Goal: Task Accomplishment & Management: Complete application form

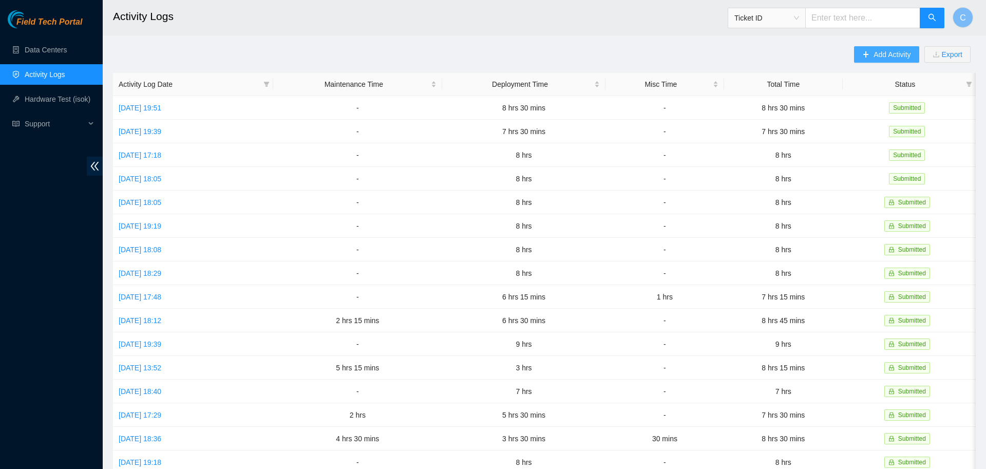
click at [886, 52] on span "Add Activity" at bounding box center [892, 54] width 37 height 11
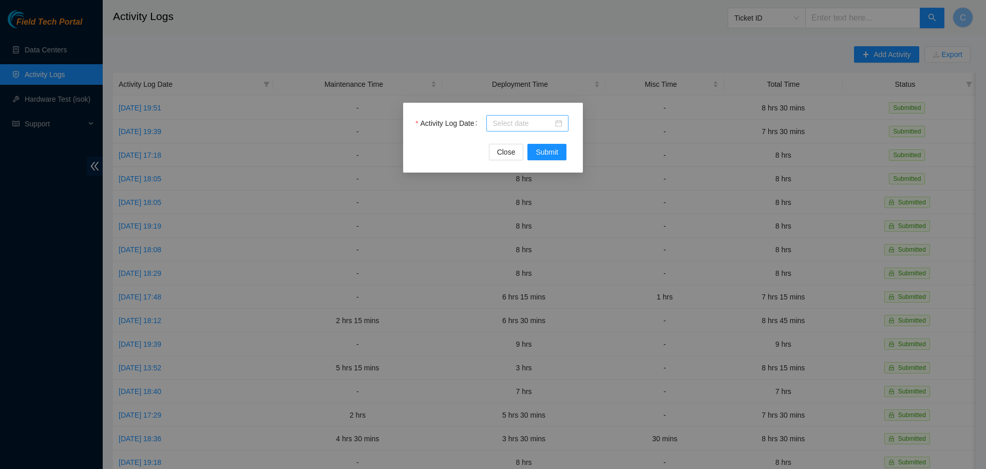
click at [518, 127] on input "Activity Log Date" at bounding box center [523, 123] width 61 height 11
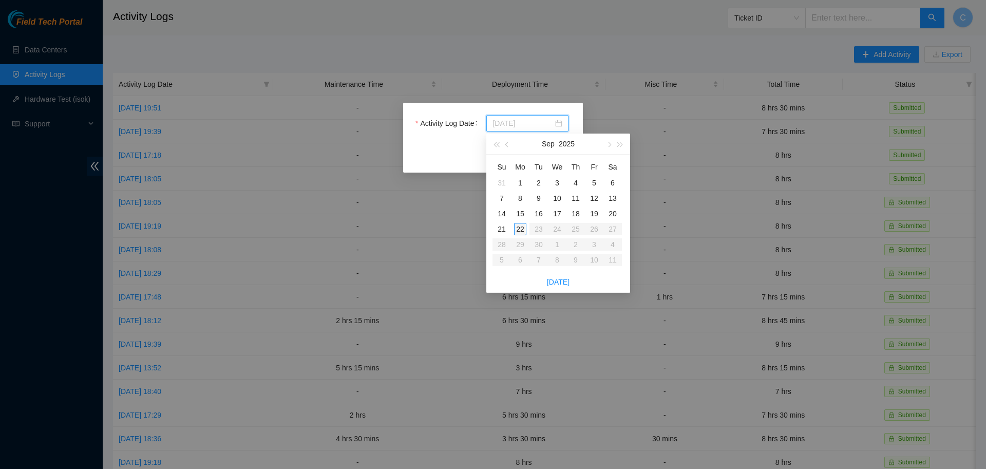
type input "[DATE]"
click at [514, 227] on div "22" at bounding box center [520, 229] width 12 height 12
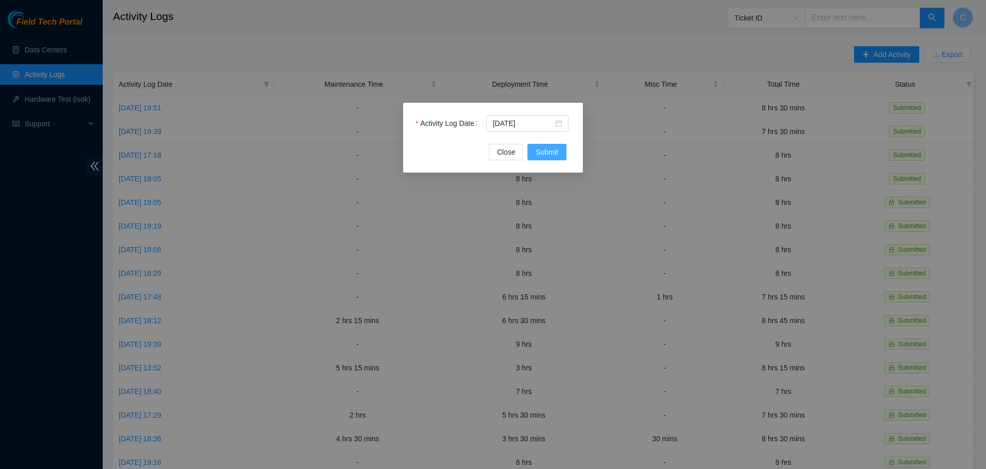
click at [539, 154] on span "Submit" at bounding box center [547, 151] width 23 height 11
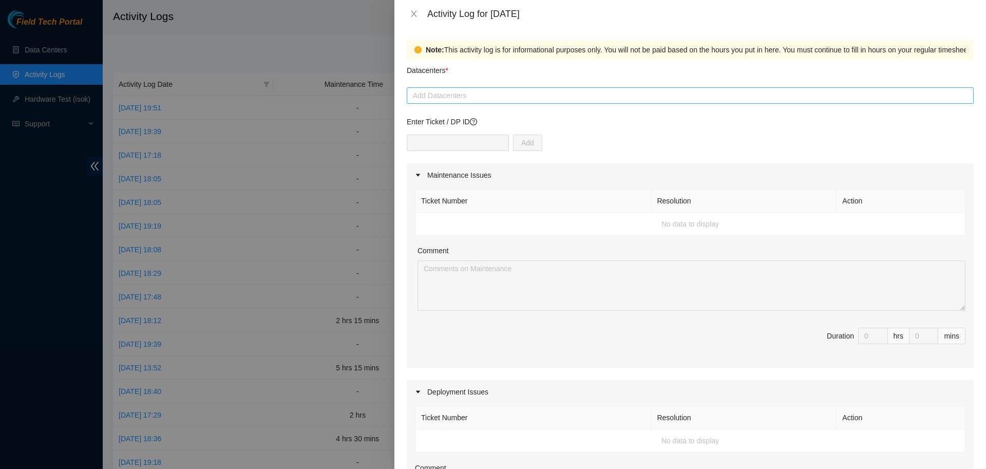
click at [532, 99] on div at bounding box center [690, 95] width 562 height 12
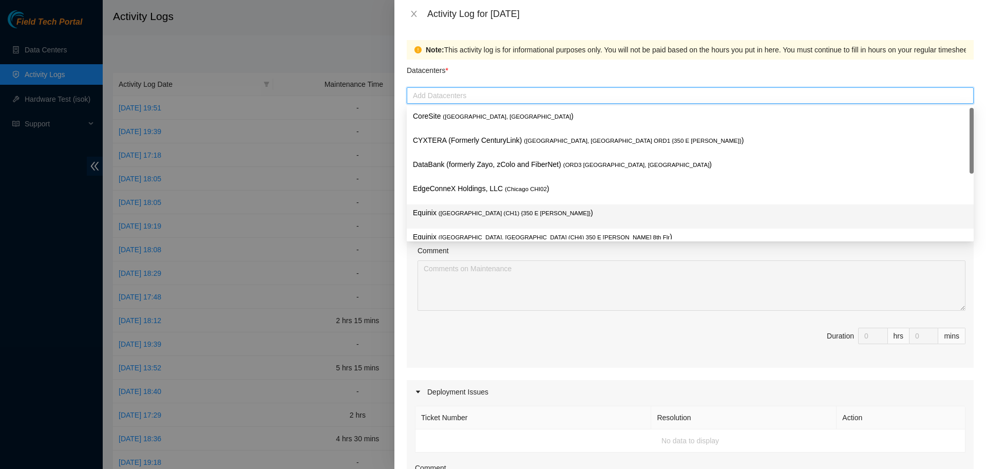
click at [463, 212] on span "( [GEOGRAPHIC_DATA] (CH1) {350 E [PERSON_NAME]}" at bounding box center [515, 213] width 152 height 6
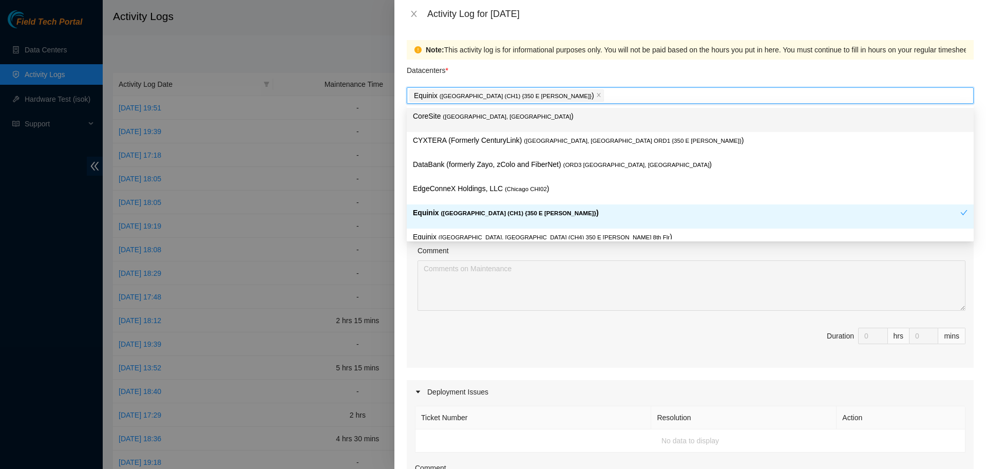
click at [553, 54] on div "Note: This activity log is for informational purposes only. You will not be pai…" at bounding box center [745, 49] width 638 height 11
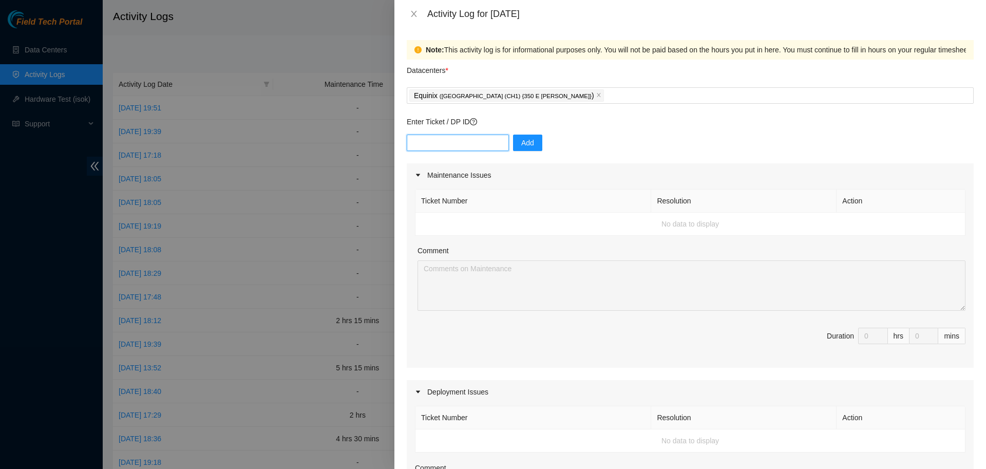
click at [463, 139] on input "text" at bounding box center [458, 143] width 102 height 16
type input "DP78350"
click at [525, 141] on span "Add" at bounding box center [527, 142] width 13 height 11
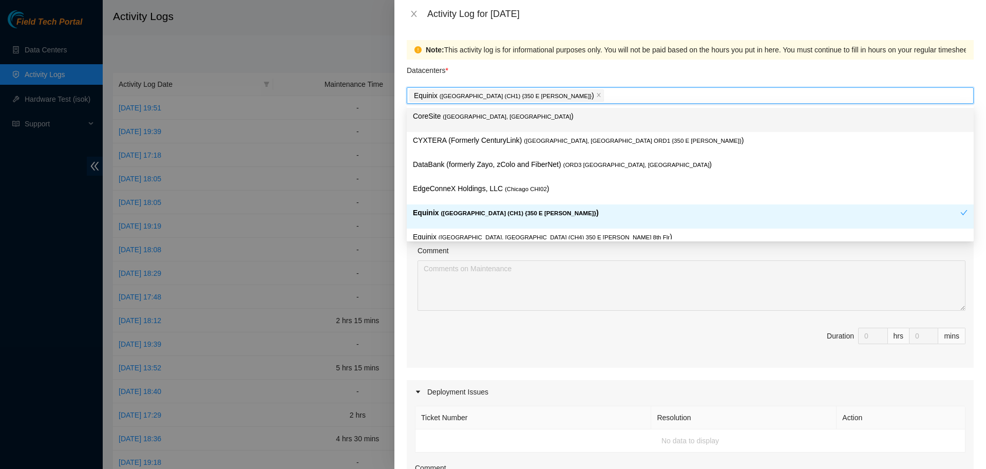
click at [441, 108] on div "CoreSite ( [GEOGRAPHIC_DATA], [GEOGRAPHIC_DATA] )" at bounding box center [690, 120] width 567 height 24
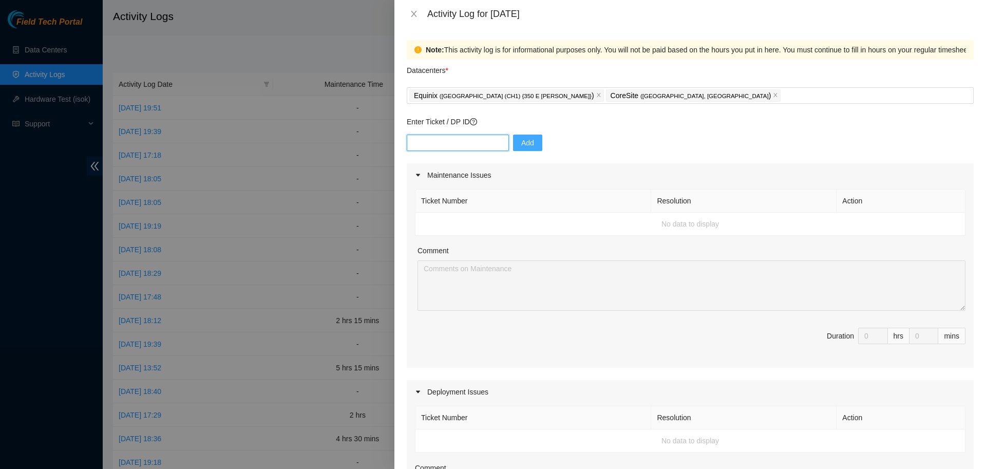
click at [471, 145] on input "text" at bounding box center [458, 143] width 102 height 16
type input "DP78350"
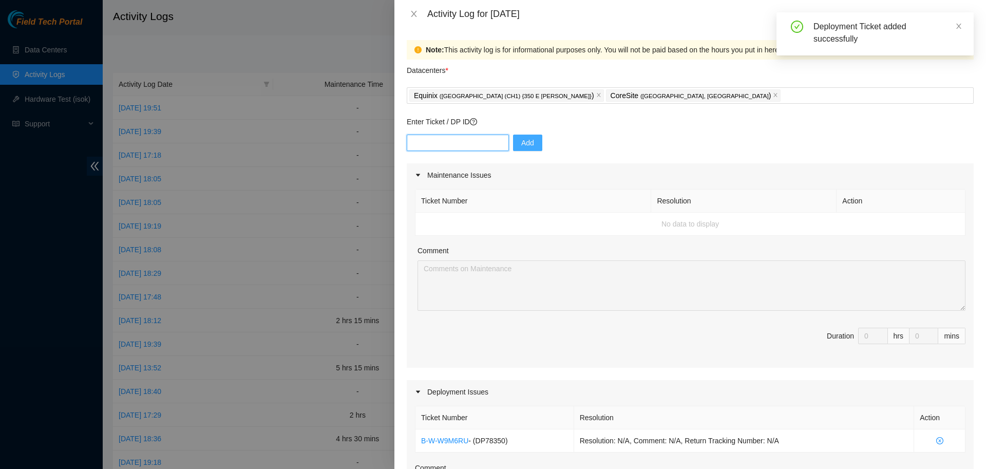
click at [468, 149] on input "text" at bounding box center [458, 143] width 102 height 16
type input "DP78351"
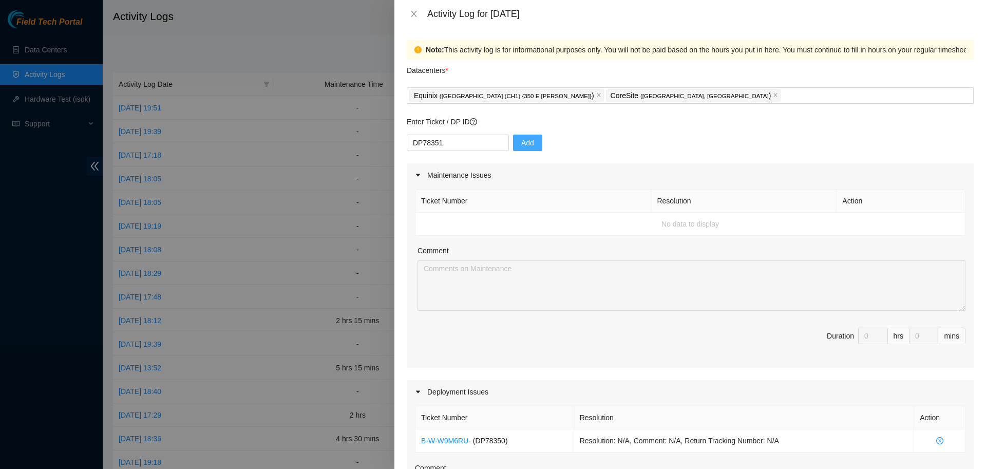
click at [529, 147] on button "Add" at bounding box center [527, 143] width 29 height 16
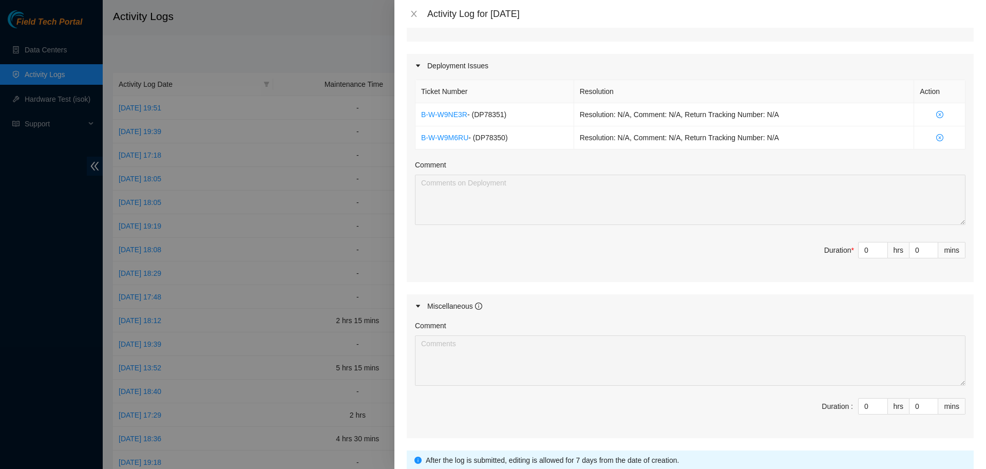
scroll to position [407, 0]
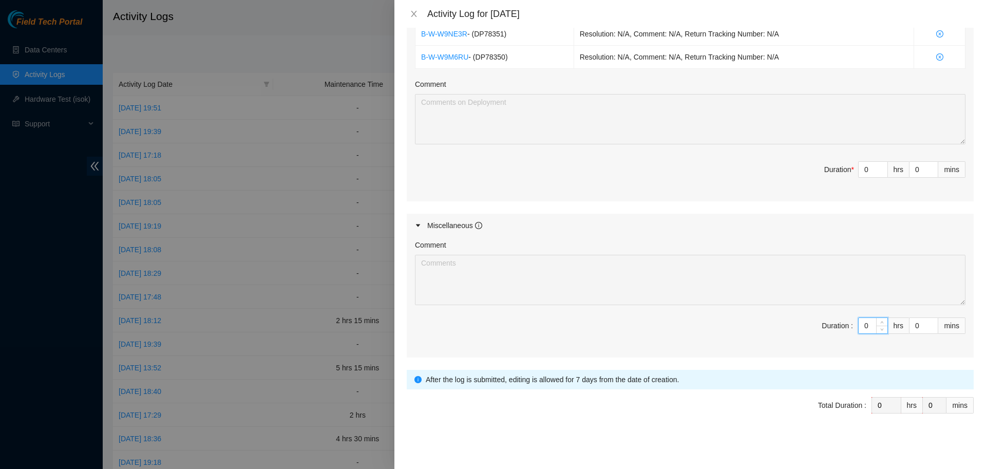
drag, startPoint x: 872, startPoint y: 322, endPoint x: 833, endPoint y: 321, distance: 39.0
click at [859, 321] on input "0" at bounding box center [873, 325] width 29 height 15
type input "2"
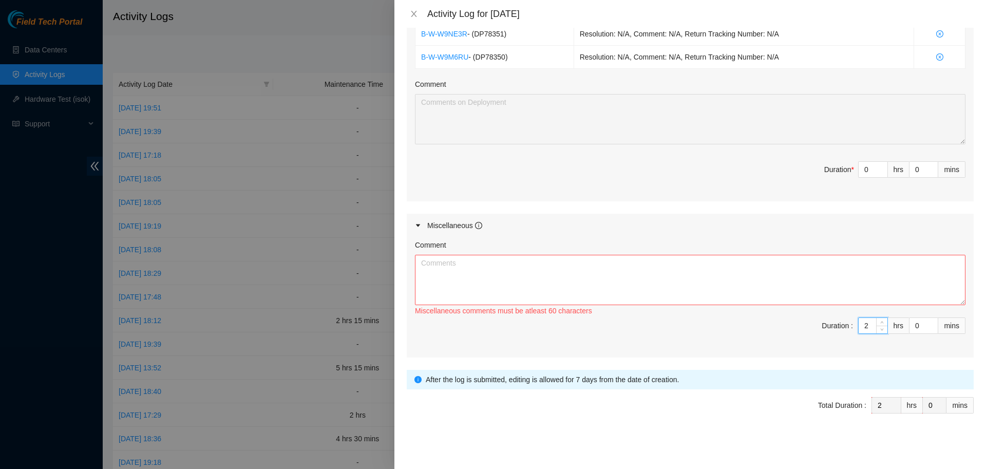
type input "2"
click at [776, 279] on textarea "Comment" at bounding box center [690, 280] width 551 height 50
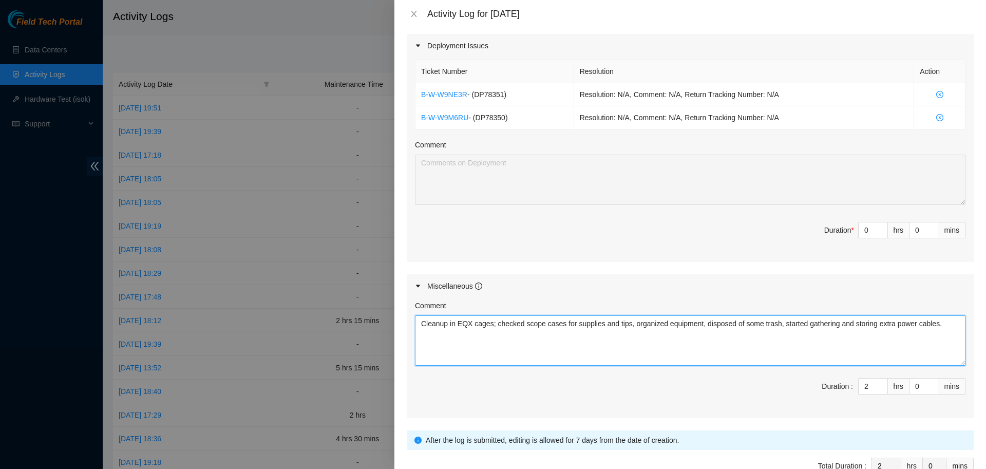
scroll to position [322, 0]
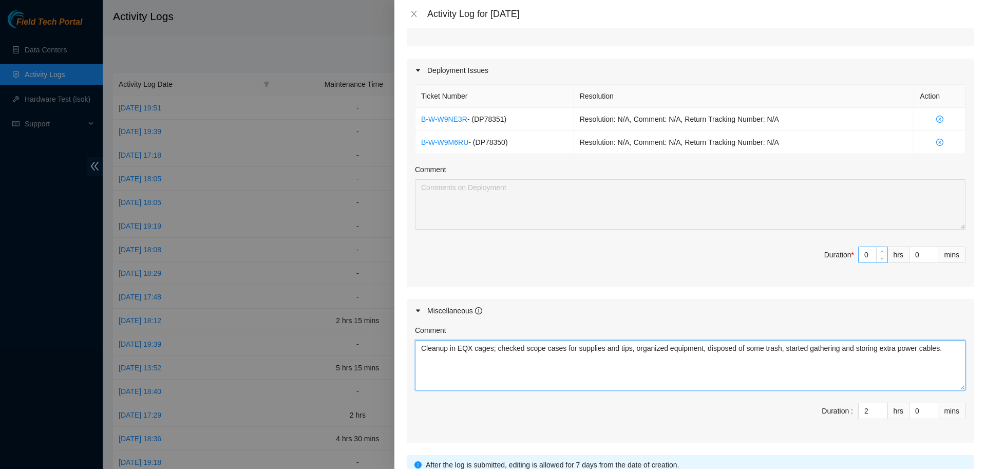
type textarea "Cleanup in EQX cages; checked scope cases for supplies and tips, organized equi…"
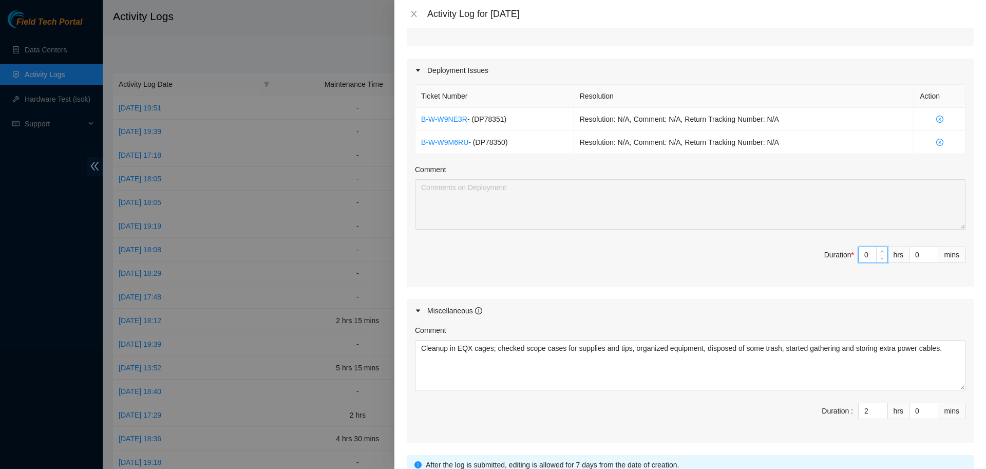
drag, startPoint x: 868, startPoint y: 255, endPoint x: 838, endPoint y: 248, distance: 30.6
click at [859, 248] on input "0" at bounding box center [873, 254] width 29 height 15
type input "6"
type input "8"
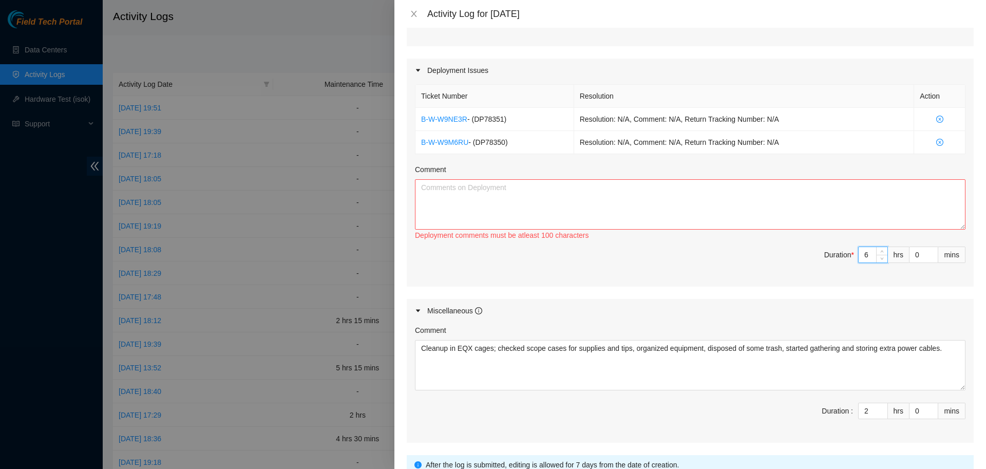
type input "6"
click at [732, 199] on textarea "Comment" at bounding box center [690, 204] width 551 height 50
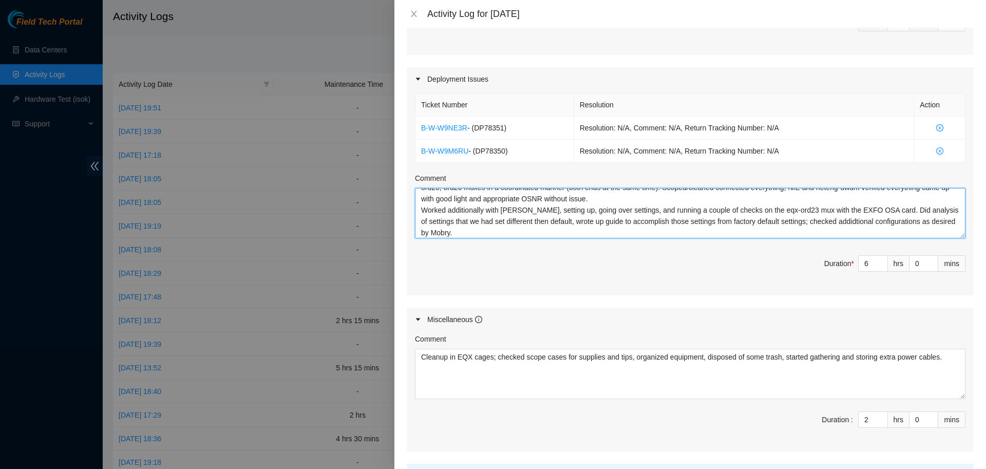
scroll to position [407, 0]
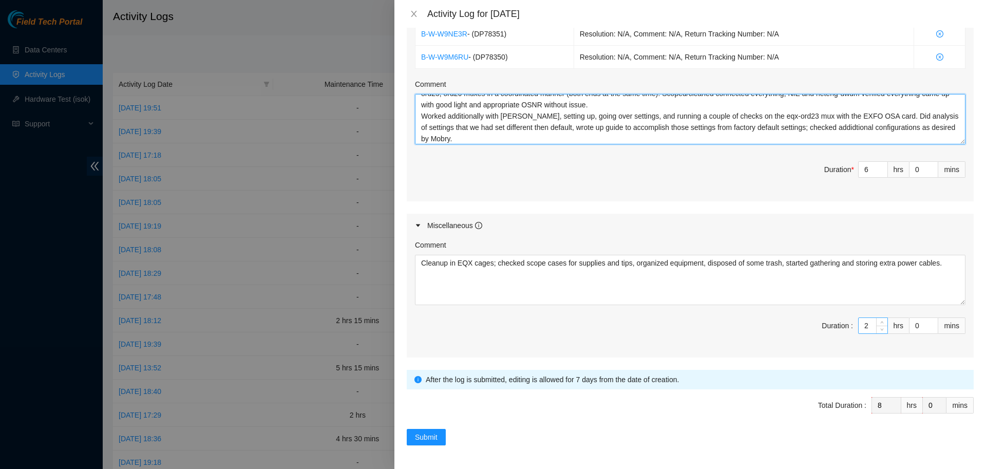
type textarea "On site for maintenance; worked with FT team and neteng-dwdm [PERSON_NAME] to c…"
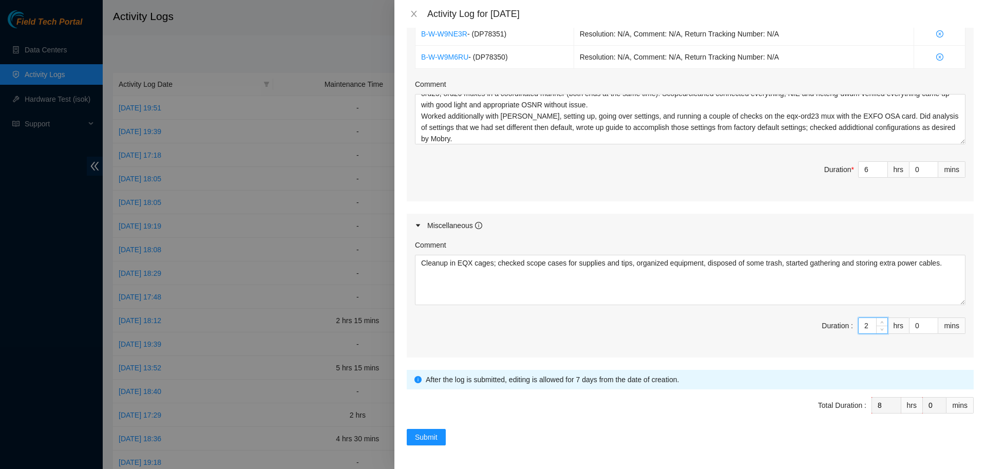
drag, startPoint x: 870, startPoint y: 324, endPoint x: 833, endPoint y: 315, distance: 38.0
click at [859, 318] on input "2" at bounding box center [873, 325] width 29 height 15
type input "1"
type input "7"
type input "1"
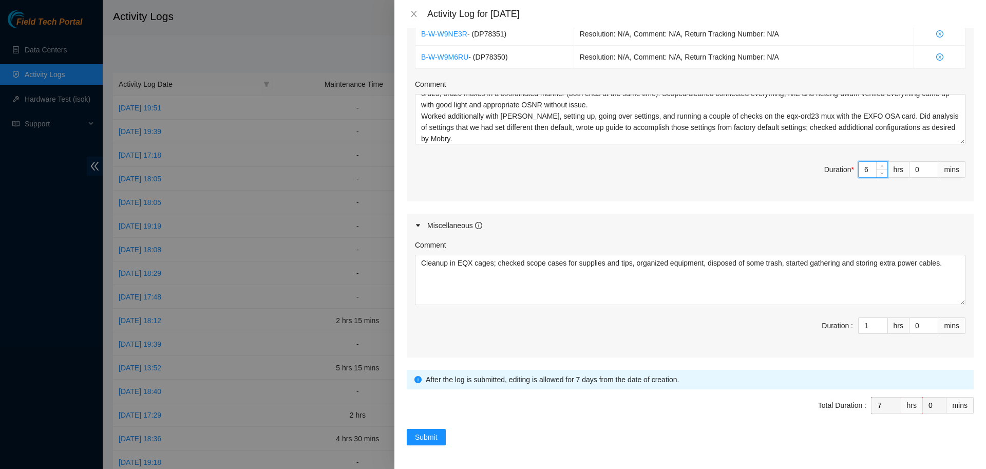
drag, startPoint x: 870, startPoint y: 168, endPoint x: 825, endPoint y: 175, distance: 45.3
click at [859, 175] on input "6" at bounding box center [873, 169] width 29 height 15
type input "7"
type input "8"
type input "7"
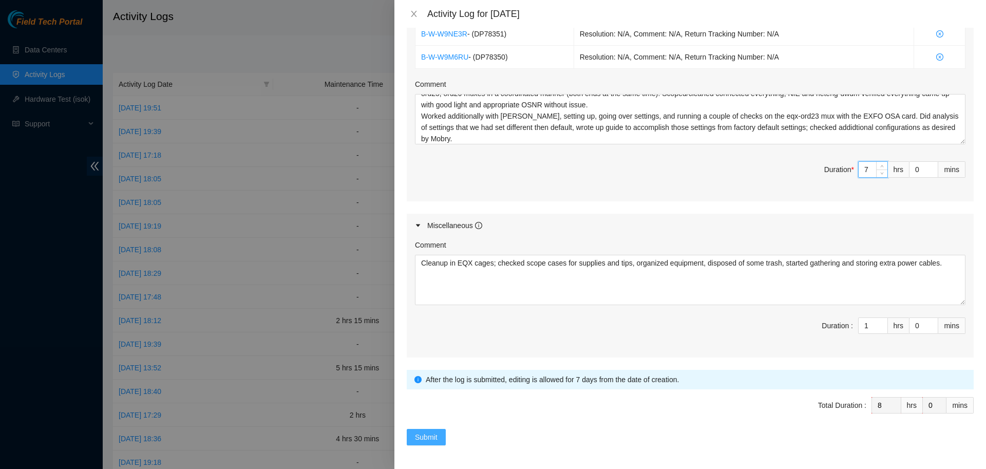
click at [428, 435] on span "Submit" at bounding box center [426, 436] width 23 height 11
